Goal: Transaction & Acquisition: Purchase product/service

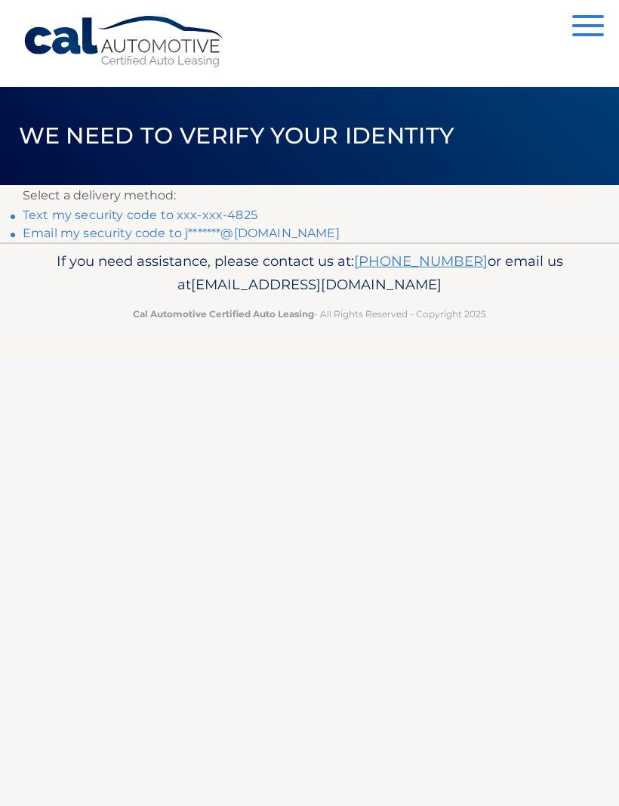
click at [102, 216] on link "Text my security code to xxx-xxx-4825" at bounding box center [140, 215] width 235 height 14
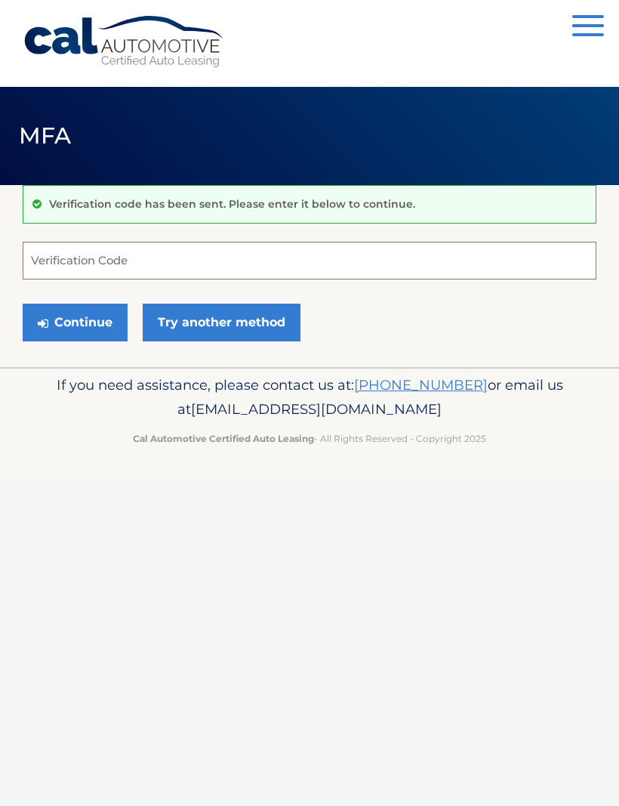
click at [74, 256] on input "Verification Code" at bounding box center [310, 261] width 574 height 38
type input "007719"
click at [75, 322] on button "Continue" at bounding box center [75, 323] width 105 height 38
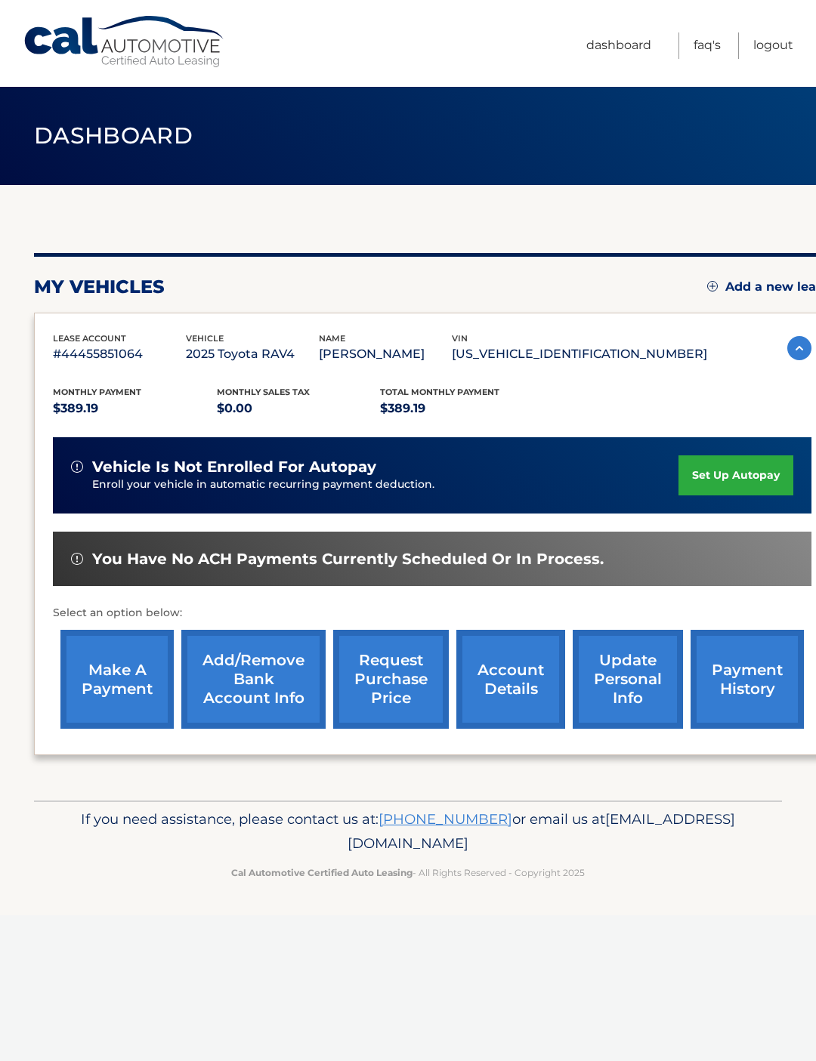
click at [740, 669] on link "payment history" at bounding box center [746, 679] width 113 height 99
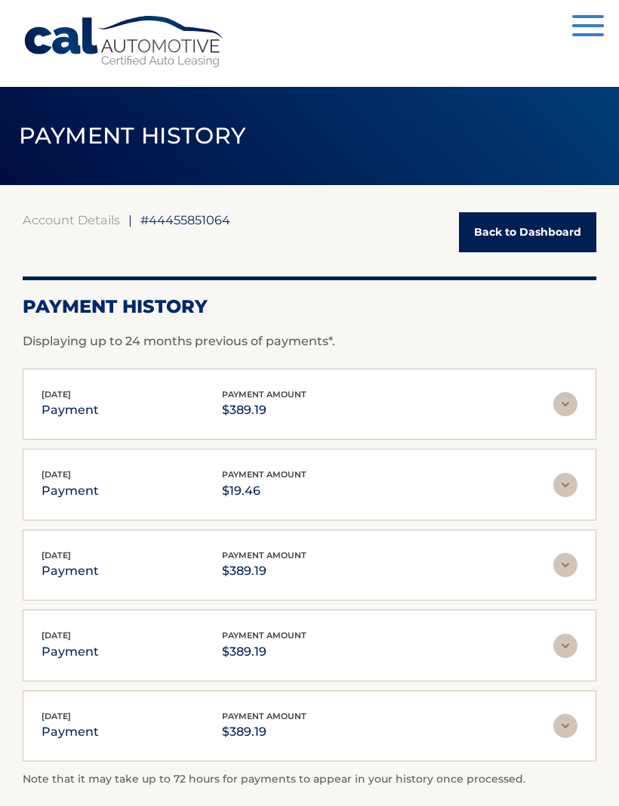
click at [525, 227] on link "Back to Dashboard" at bounding box center [527, 232] width 137 height 40
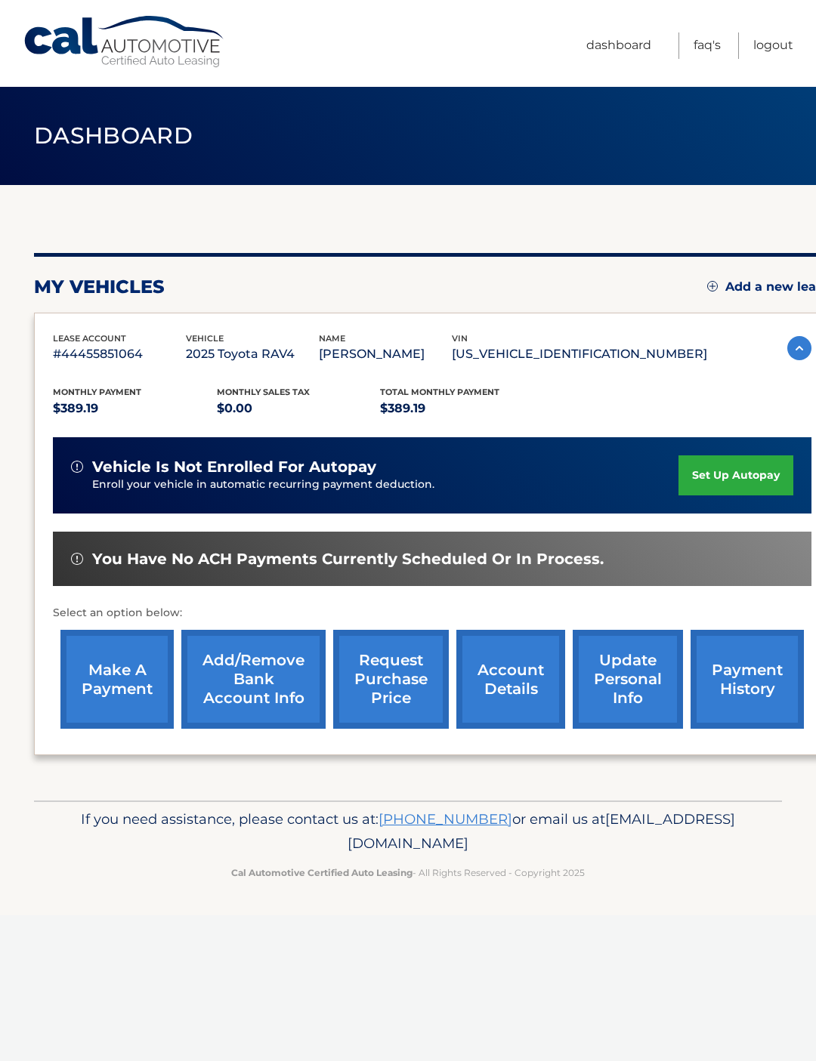
click at [491, 683] on link "account details" at bounding box center [510, 679] width 109 height 99
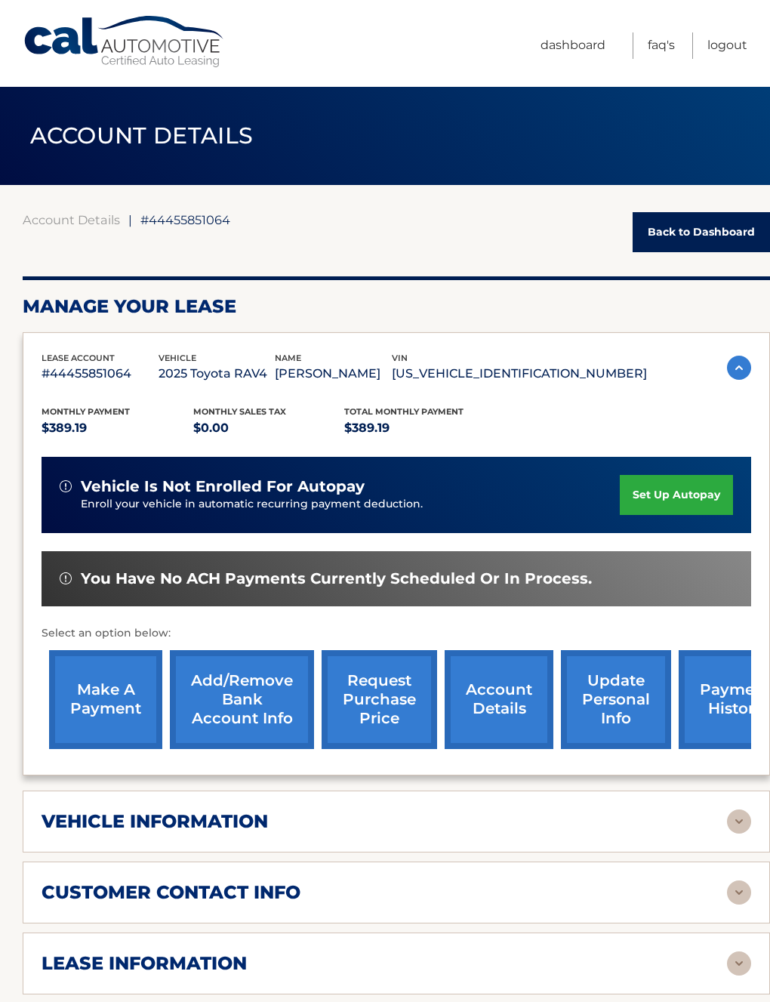
click at [110, 694] on link "make a payment" at bounding box center [105, 699] width 113 height 99
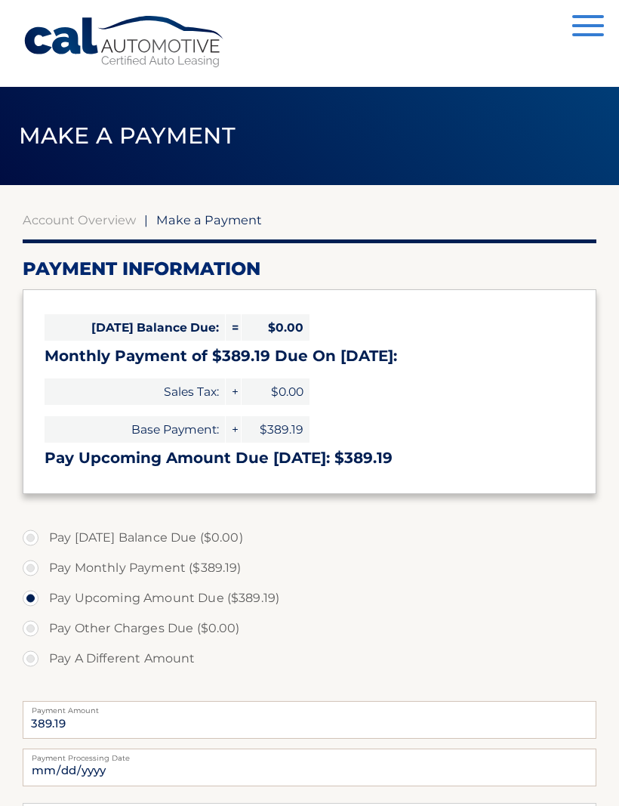
select select "ODNhZTc2ZGItYzIyMy00NTYxLWJjNTAtY2UxNWExZDQyYjI5"
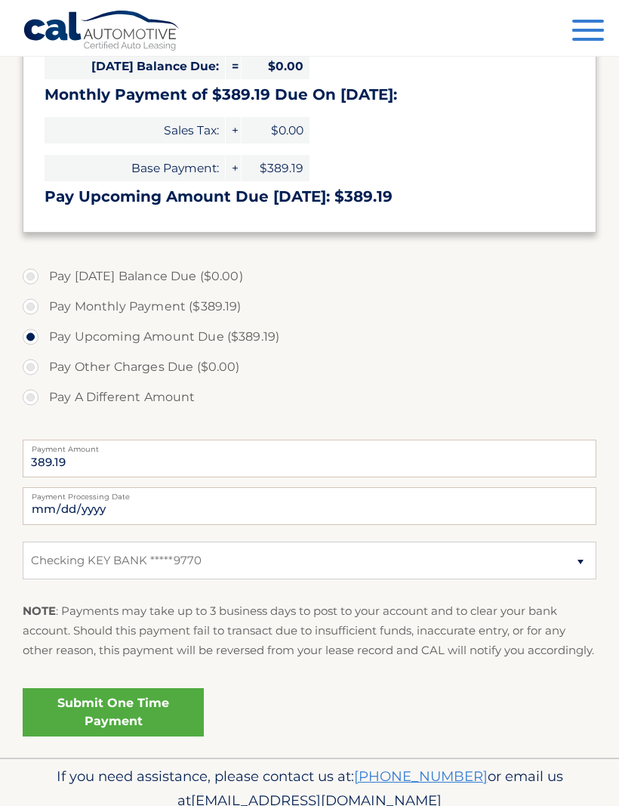
scroll to position [293, 0]
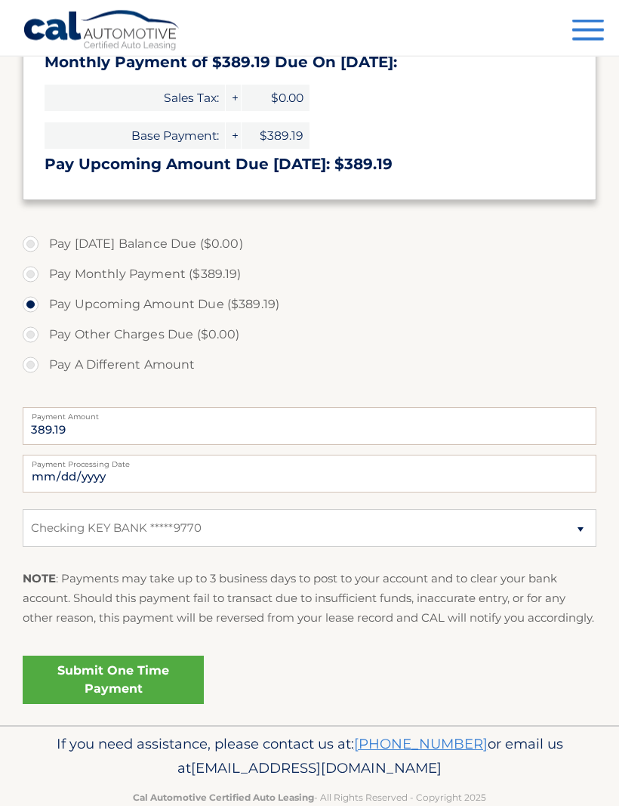
click at [126, 690] on link "Submit One Time Payment" at bounding box center [113, 680] width 181 height 48
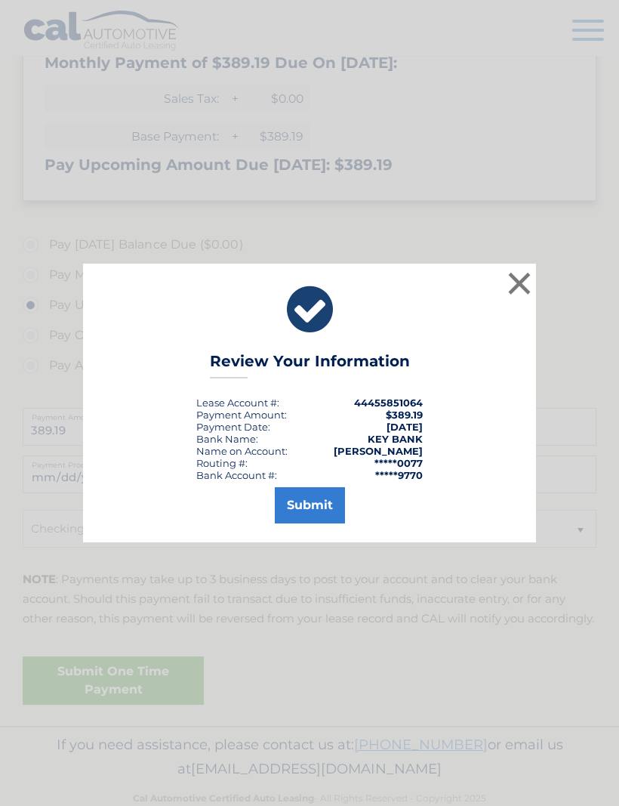
click at [317, 523] on button "Submit" at bounding box center [310, 505] width 70 height 36
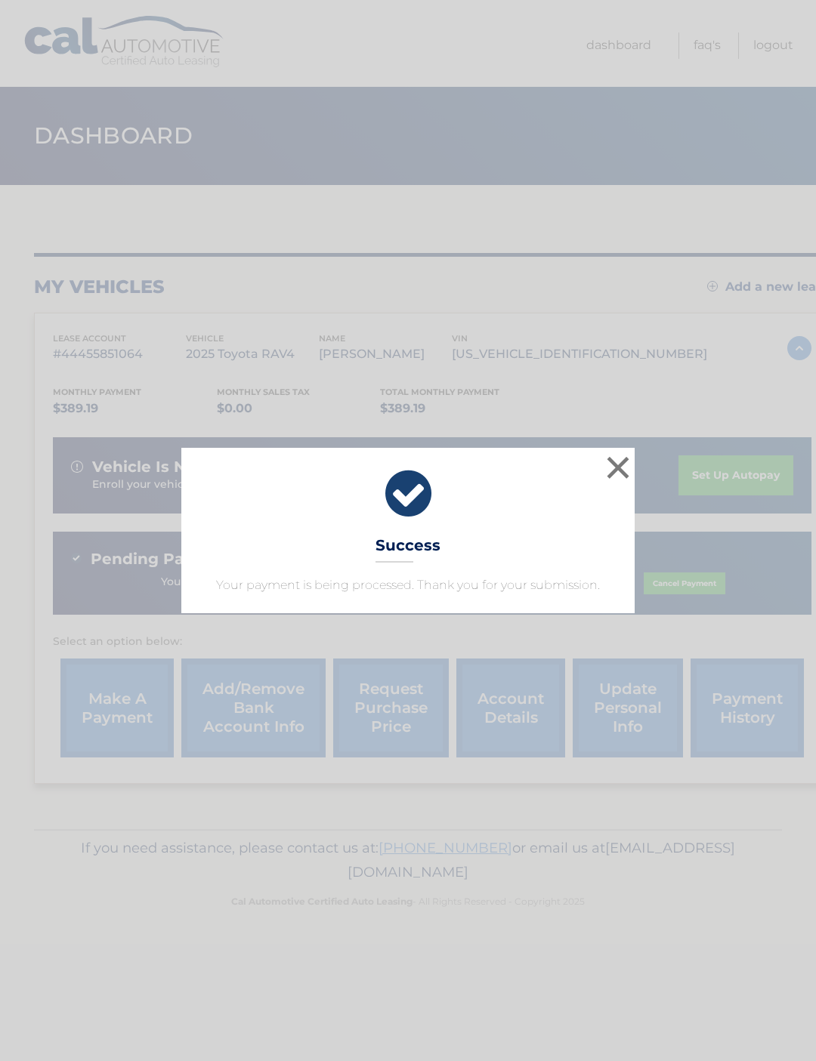
click at [611, 462] on button "×" at bounding box center [618, 467] width 30 height 30
